Goal: Navigation & Orientation: Find specific page/section

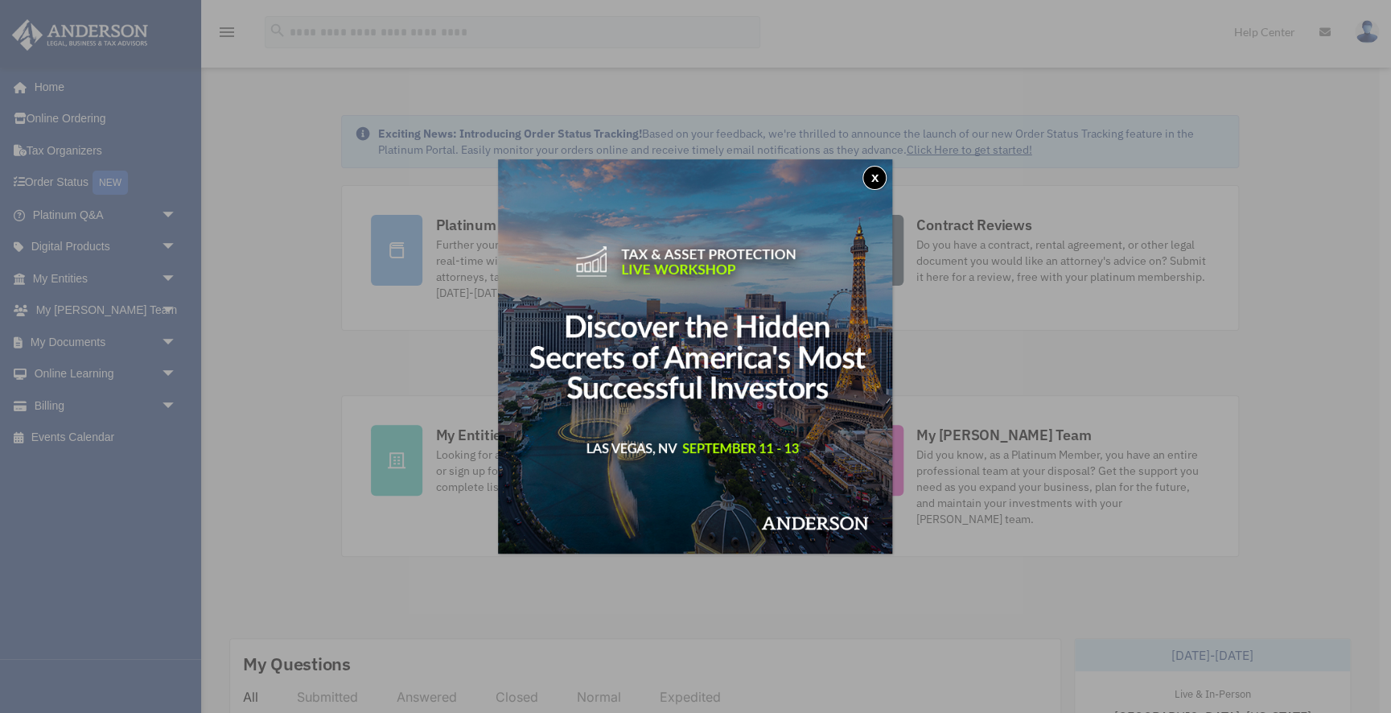
click at [872, 172] on button "x" at bounding box center [874, 178] width 24 height 24
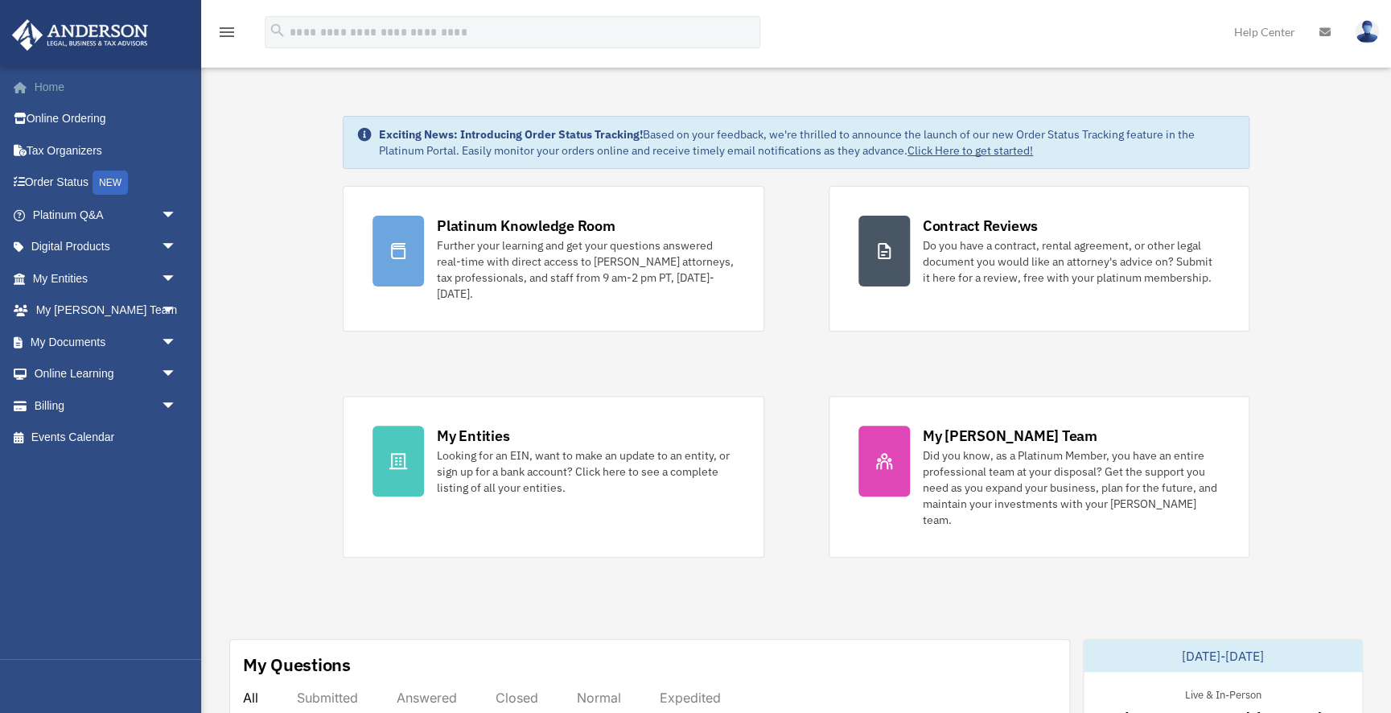
click at [47, 96] on link "Home" at bounding box center [106, 87] width 190 height 32
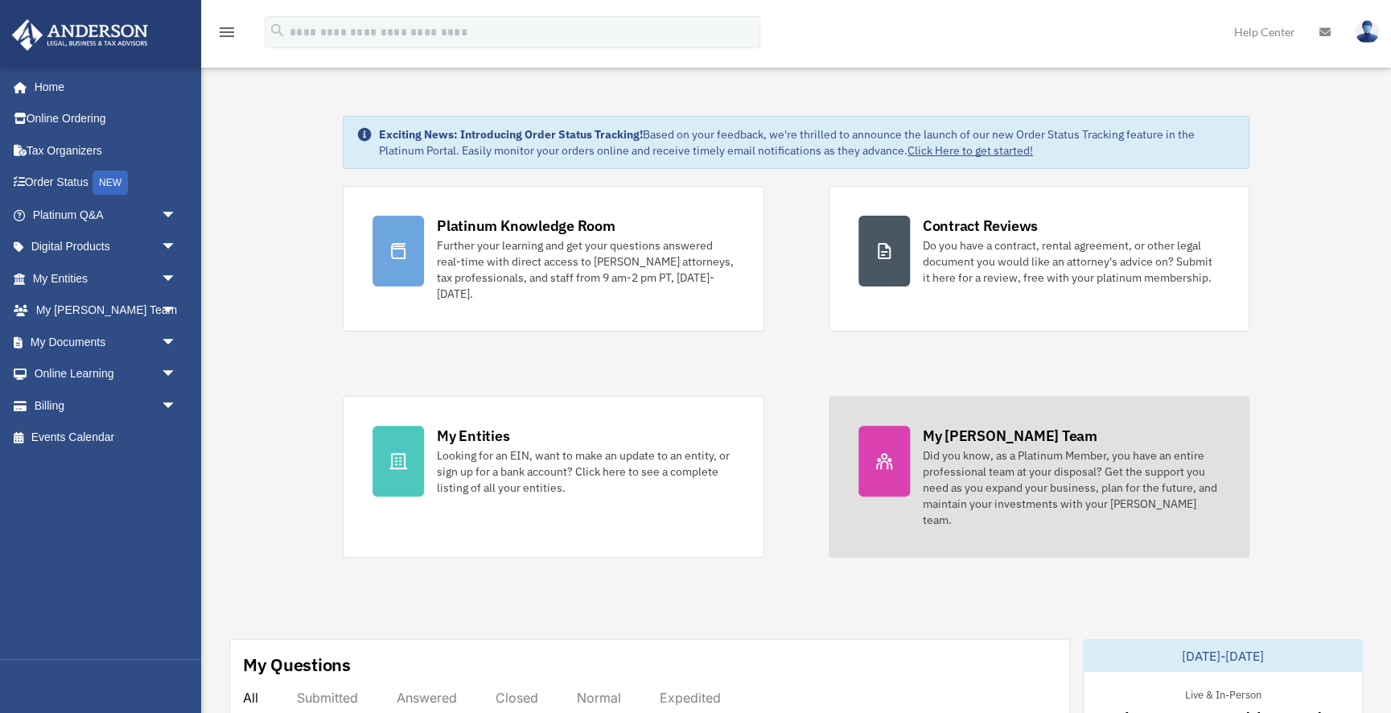
click at [988, 457] on div "Did you know, as a Platinum Member, you have an entire professional team at you…" at bounding box center [1072, 487] width 298 height 80
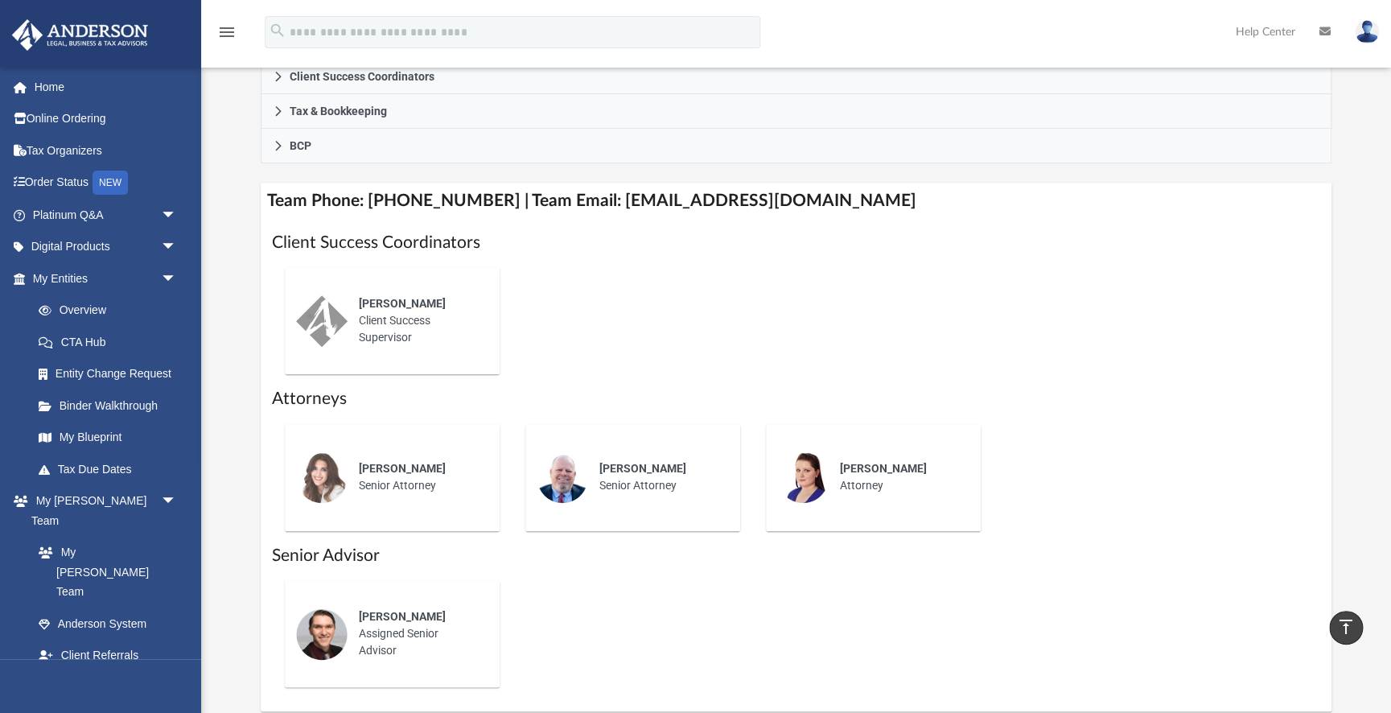
scroll to position [73, 0]
